Goal: Task Accomplishment & Management: Use online tool/utility

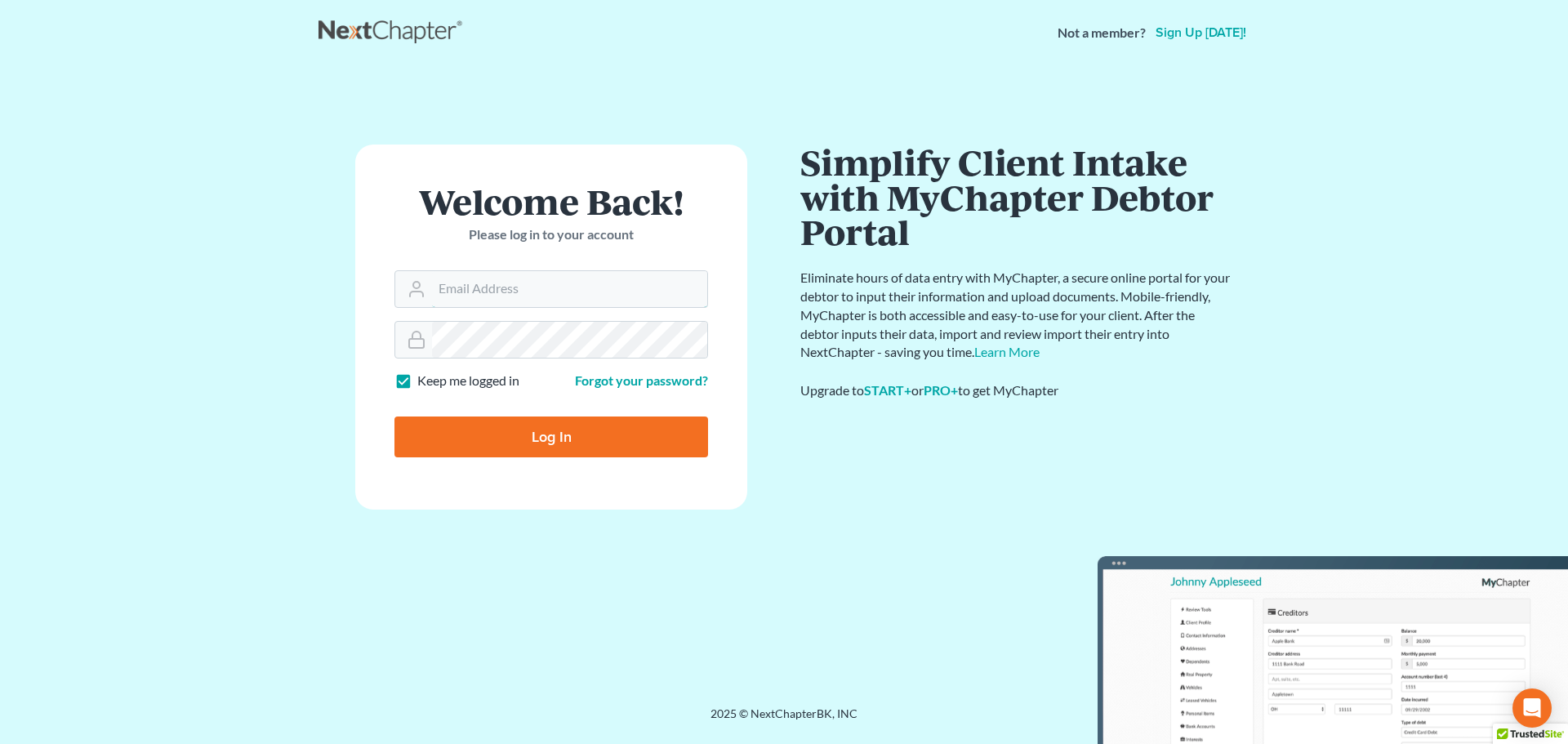
type input "nsader@saderlawfirm.com"
click at [544, 432] on input "Log In" at bounding box center [550, 437] width 313 height 40
type input "Thinking..."
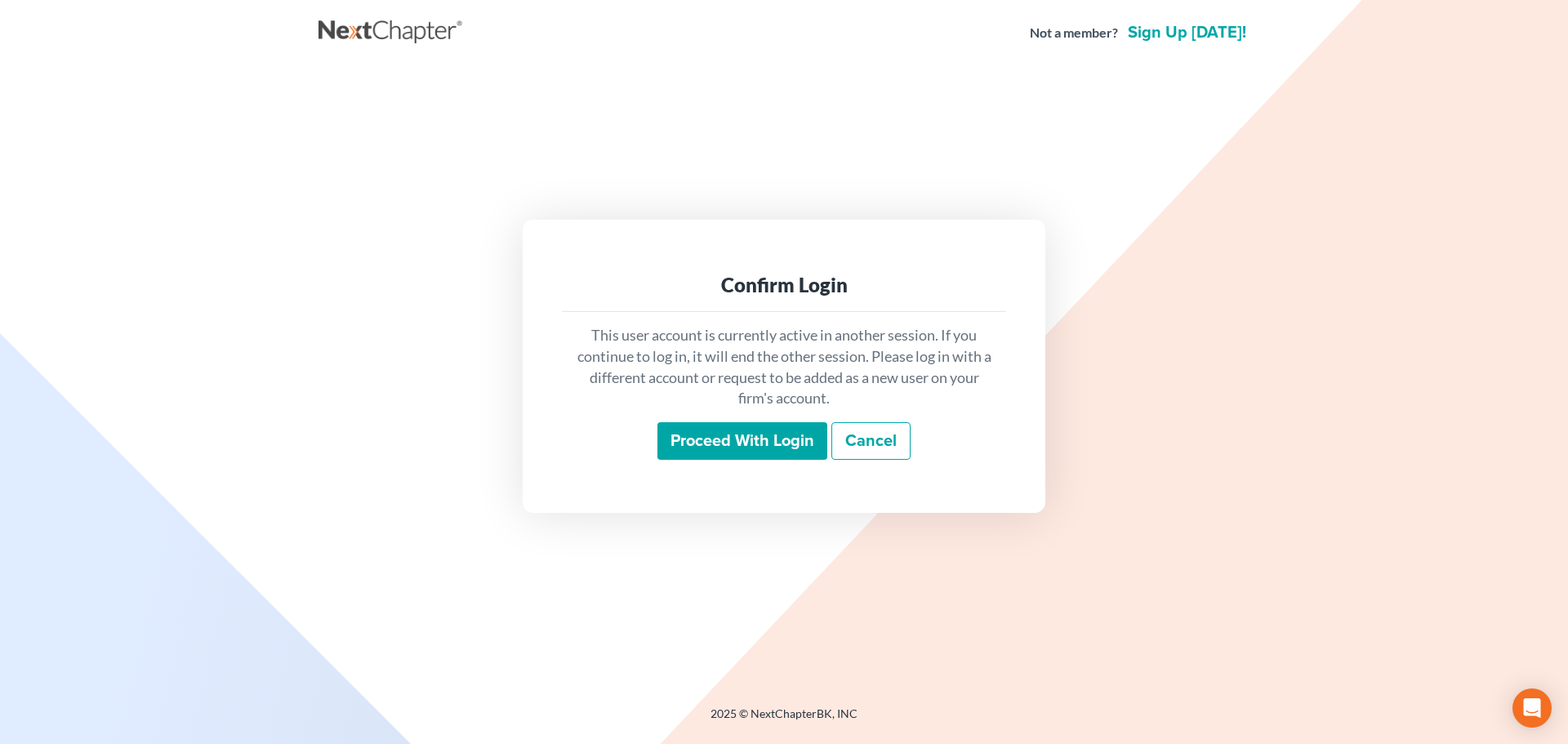
click at [749, 435] on input "Proceed with login" at bounding box center [742, 440] width 170 height 38
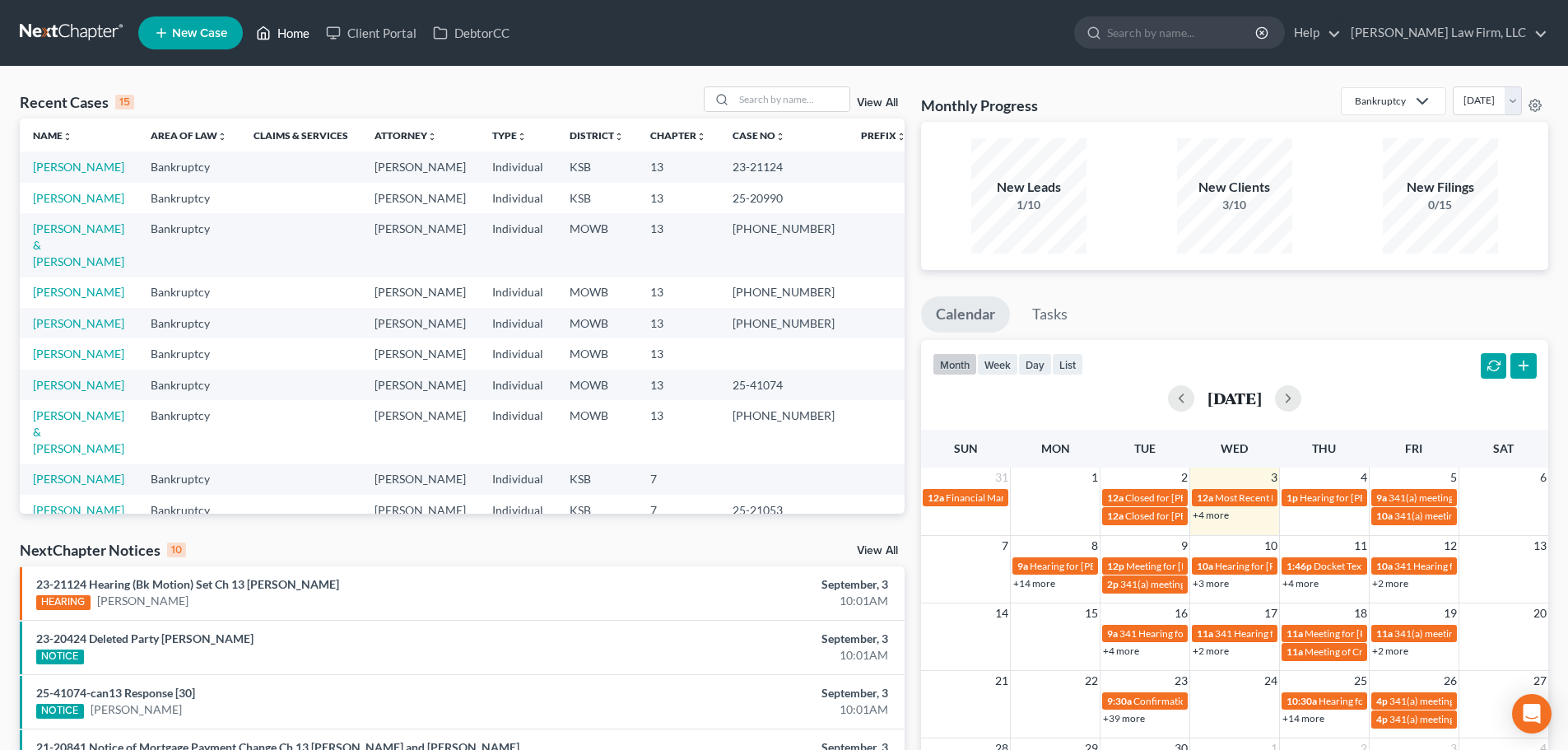
click at [294, 27] on link "Home" at bounding box center [283, 33] width 70 height 30
click at [748, 102] on input "search" at bounding box center [791, 99] width 116 height 24
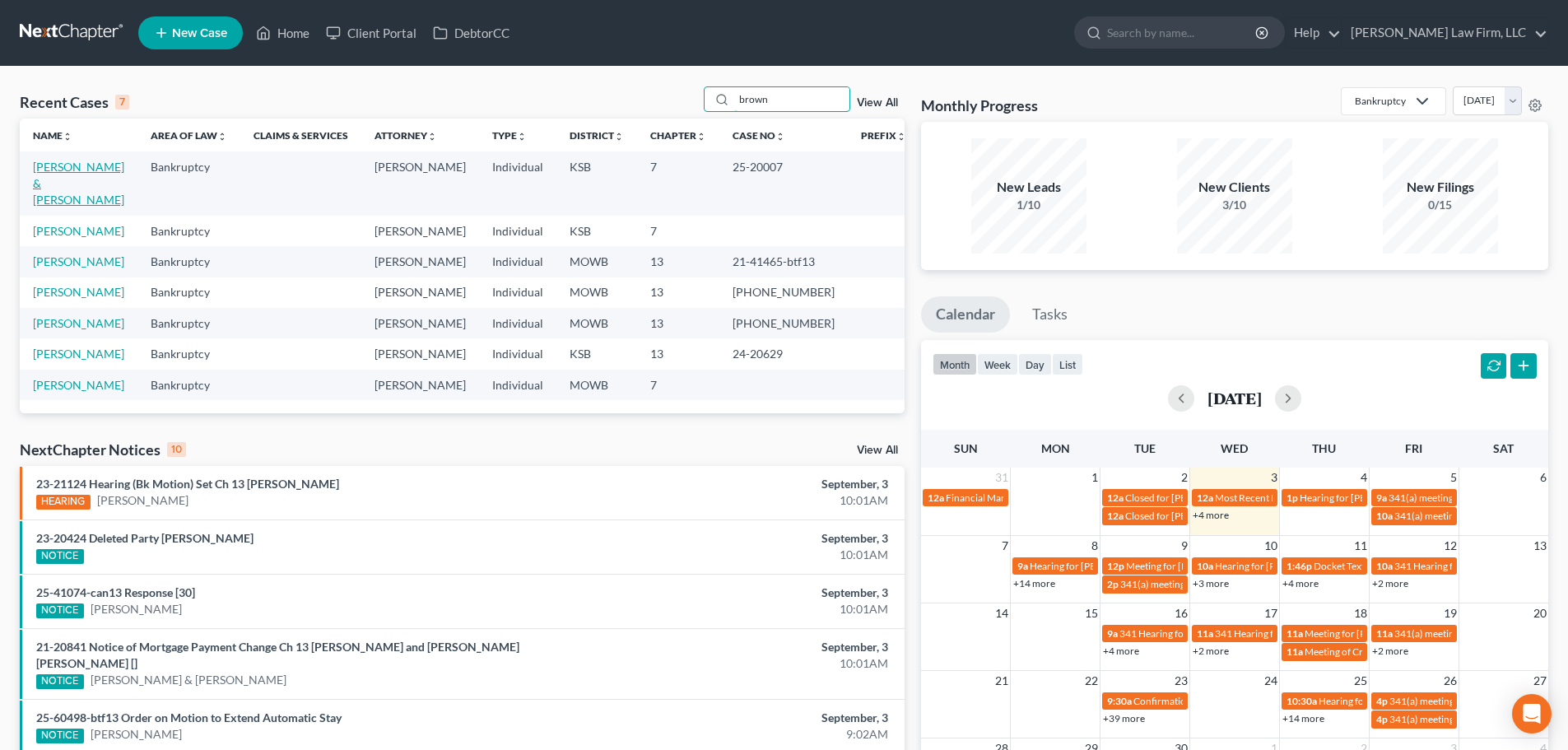
type input "brown"
click at [83, 162] on link "[PERSON_NAME] & [PERSON_NAME]" at bounding box center [79, 183] width 91 height 47
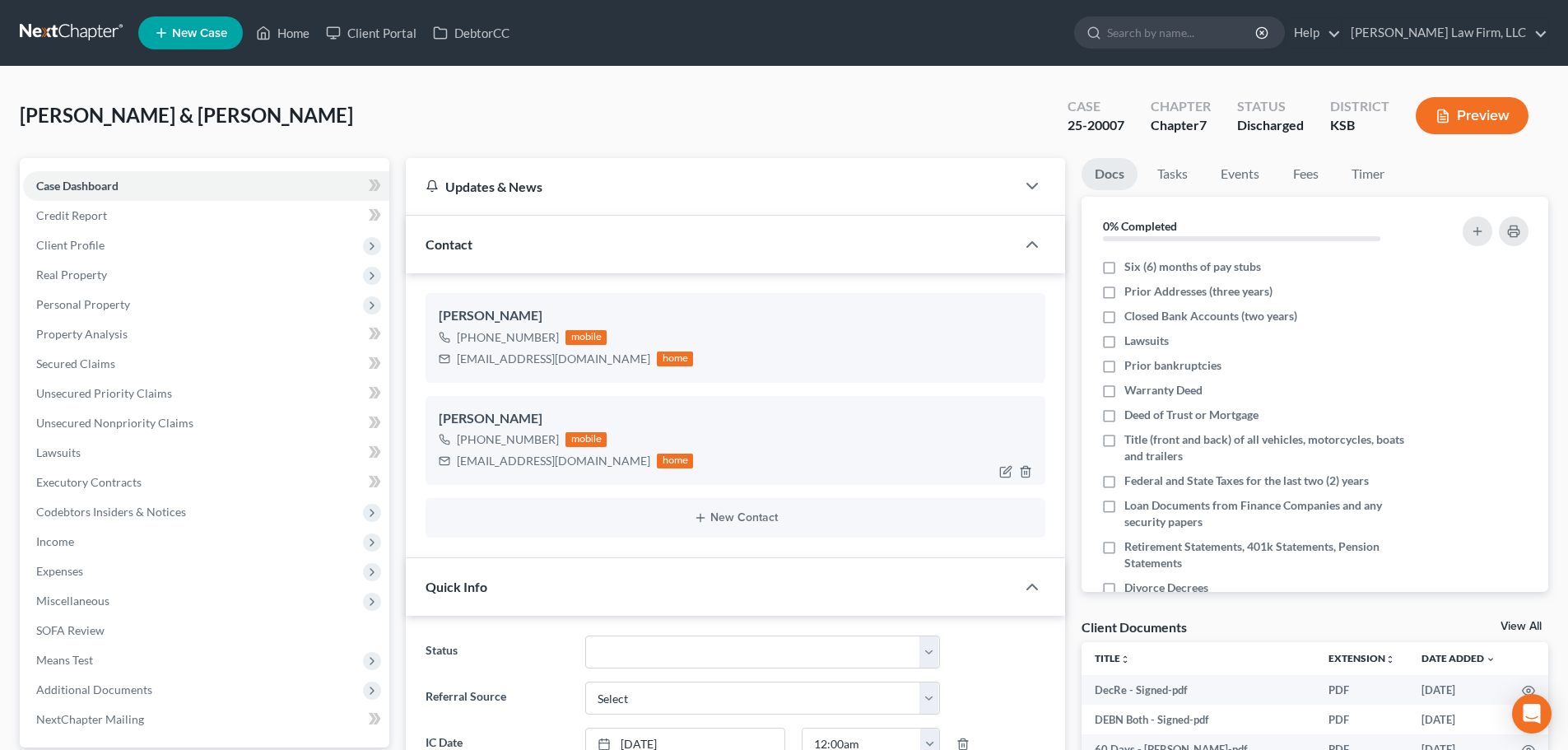
scroll to position [1125, 0]
